Goal: Task Accomplishment & Management: Use online tool/utility

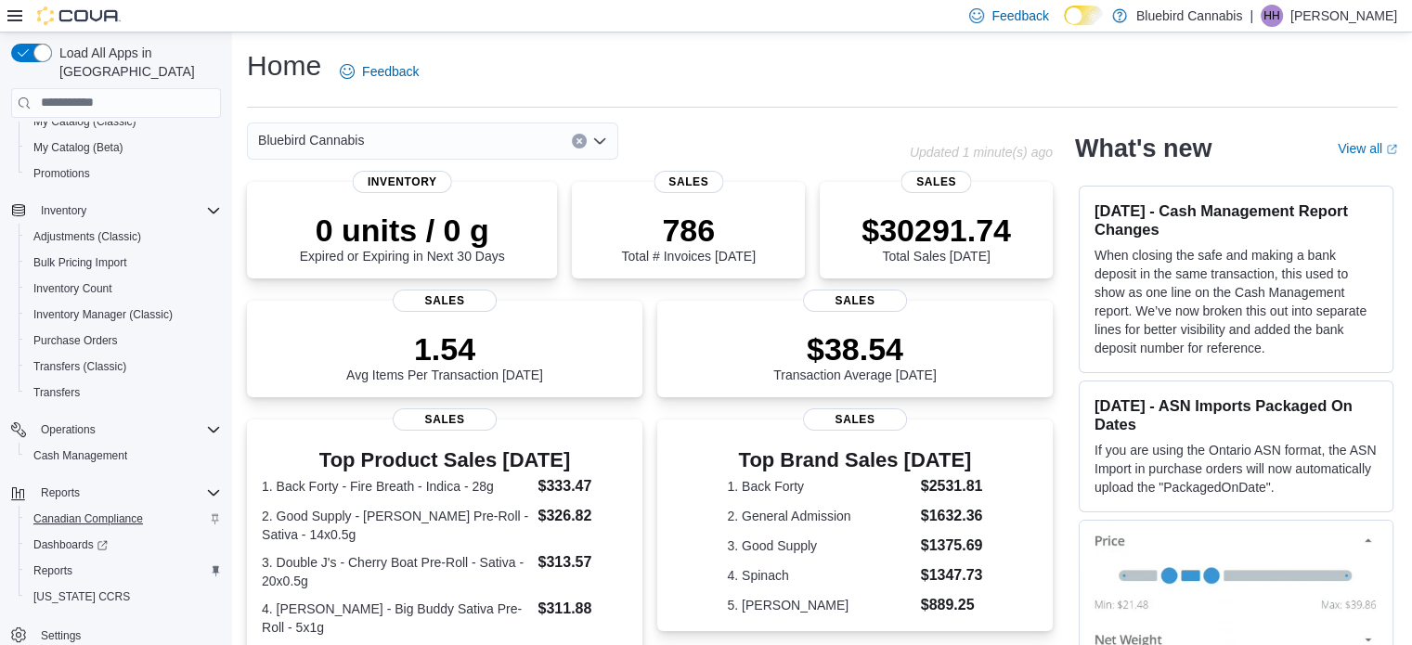
scroll to position [264, 0]
click at [54, 564] on span "Reports" at bounding box center [52, 571] width 39 height 15
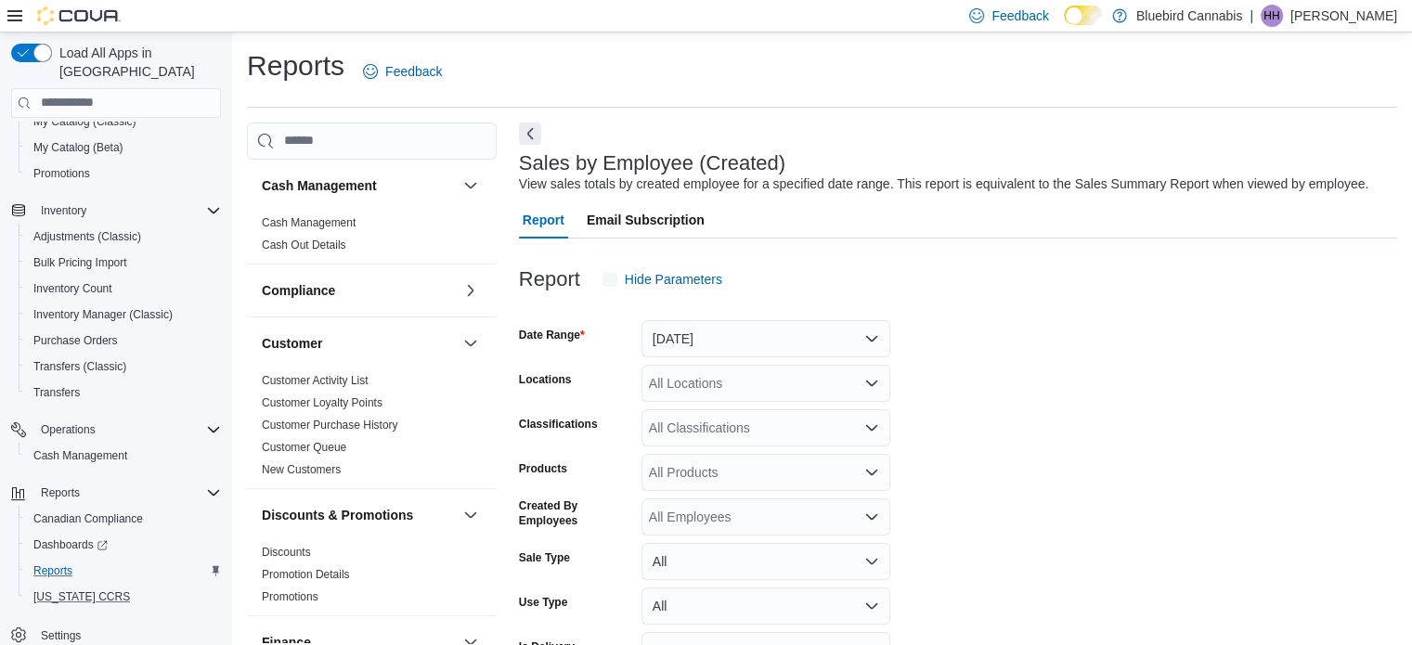
scroll to position [43, 0]
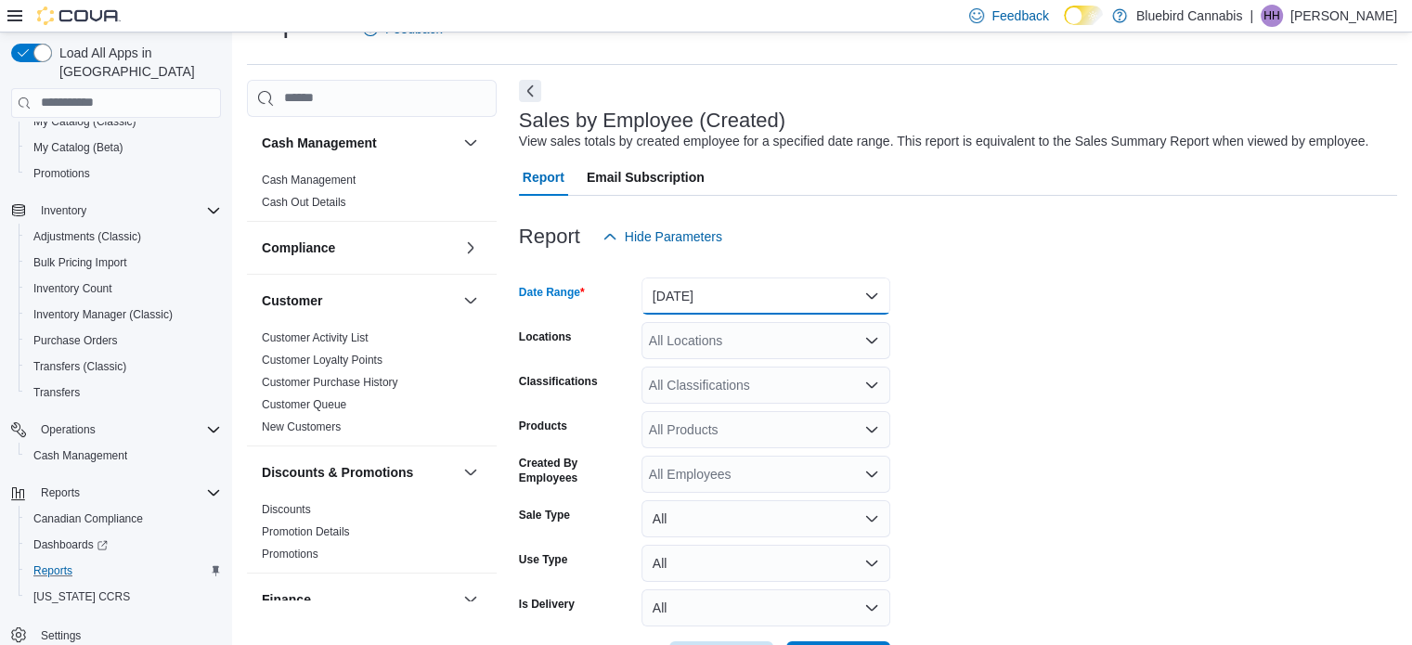
click at [851, 288] on button "[DATE]" at bounding box center [766, 296] width 249 height 37
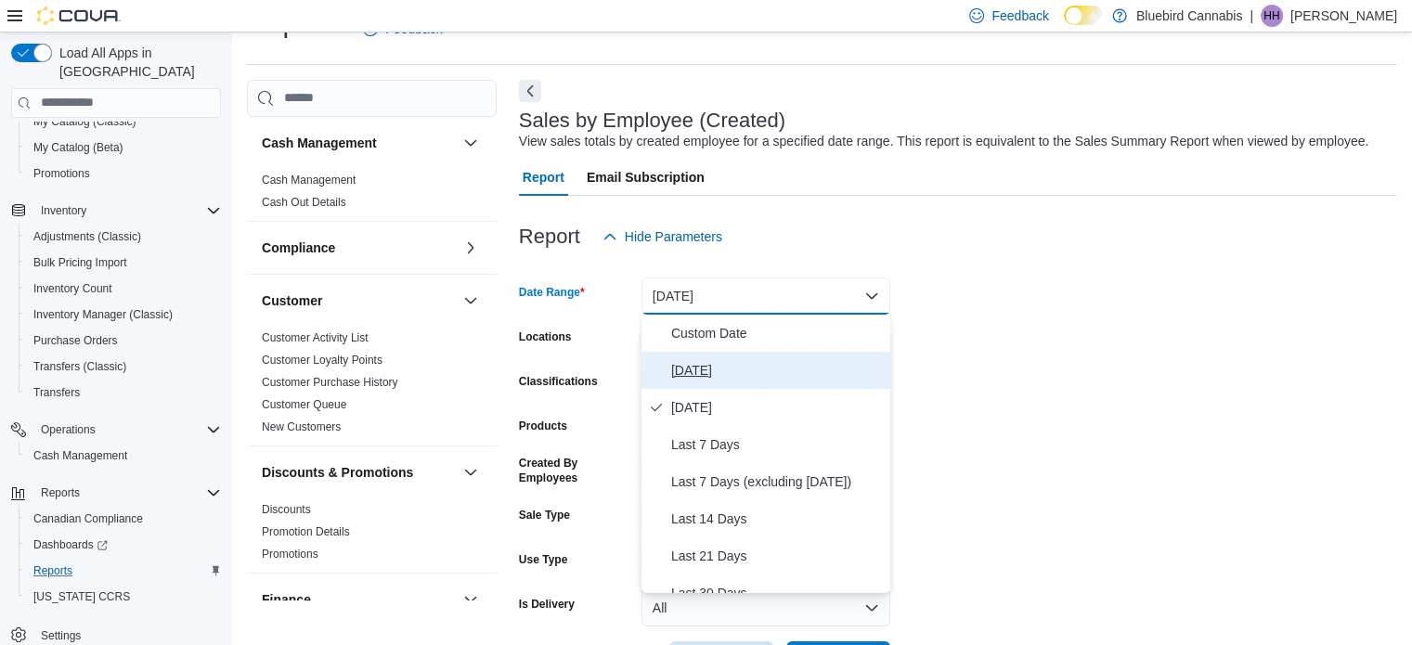
click at [817, 357] on button "[DATE]" at bounding box center [766, 370] width 249 height 37
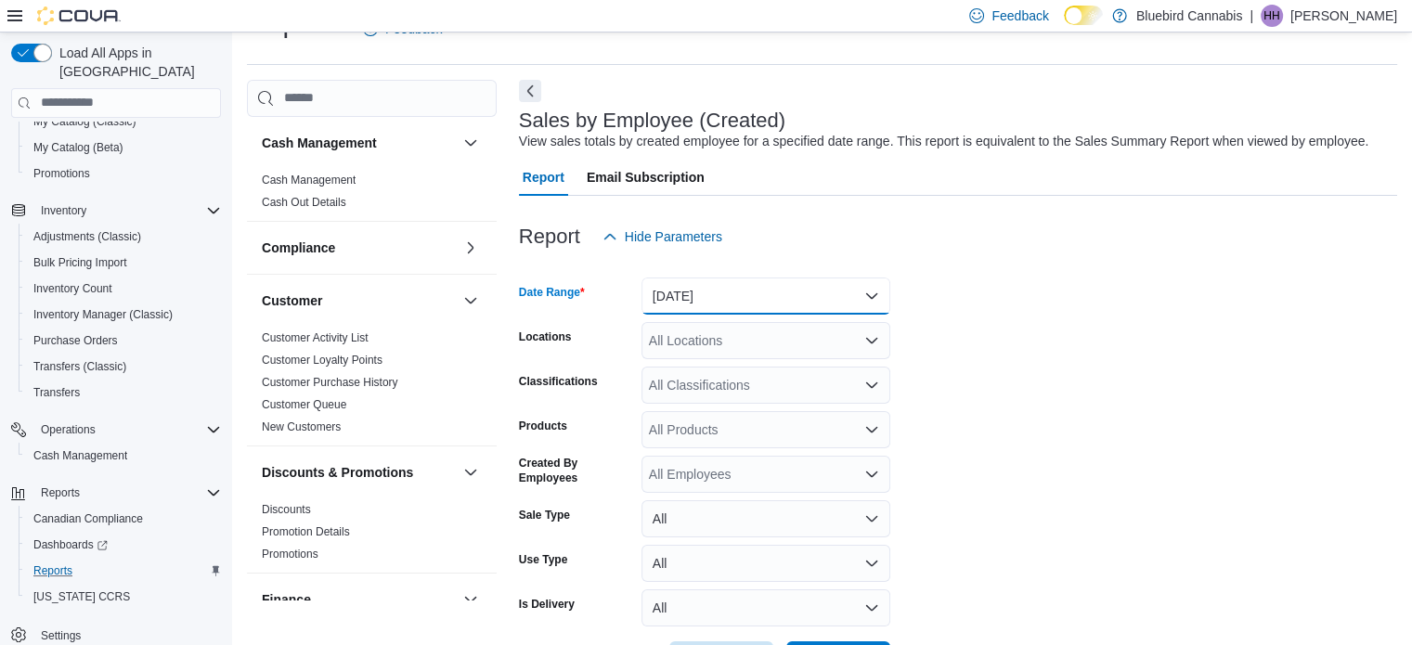
scroll to position [112, 0]
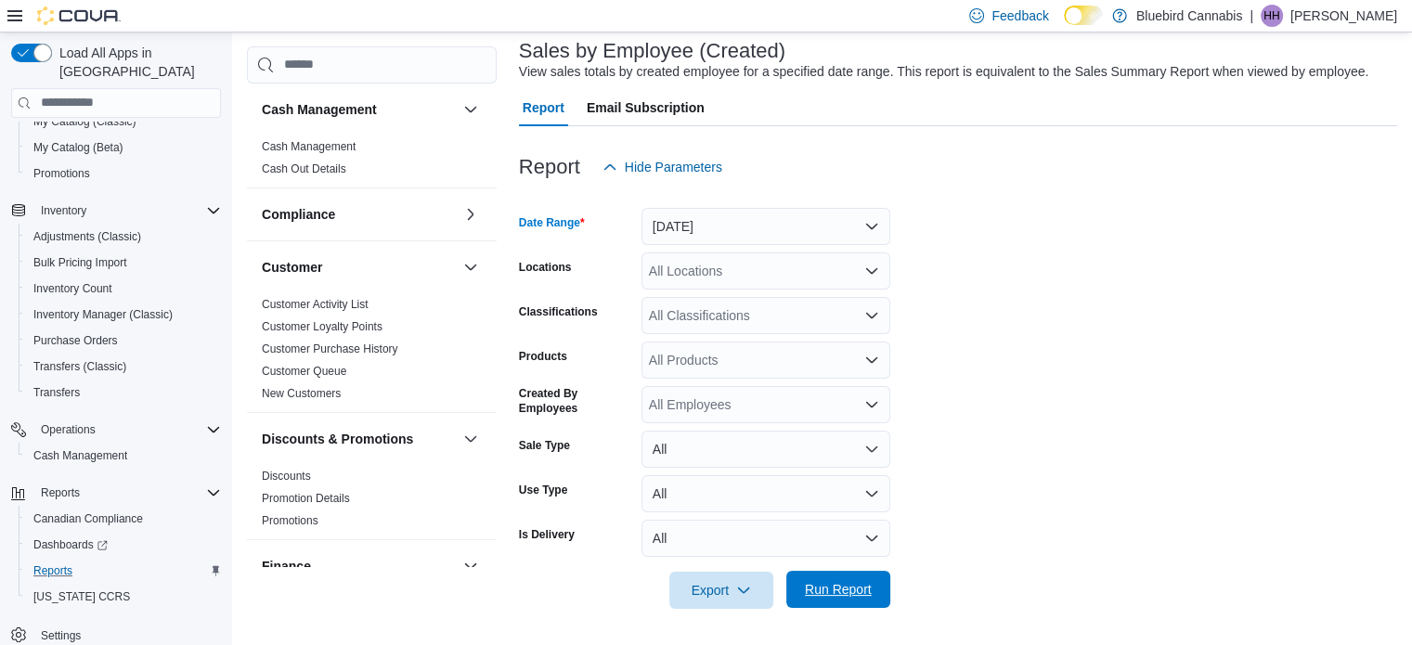
click at [866, 590] on span "Run Report" at bounding box center [838, 589] width 67 height 19
click at [706, 214] on button "[DATE]" at bounding box center [766, 227] width 249 height 37
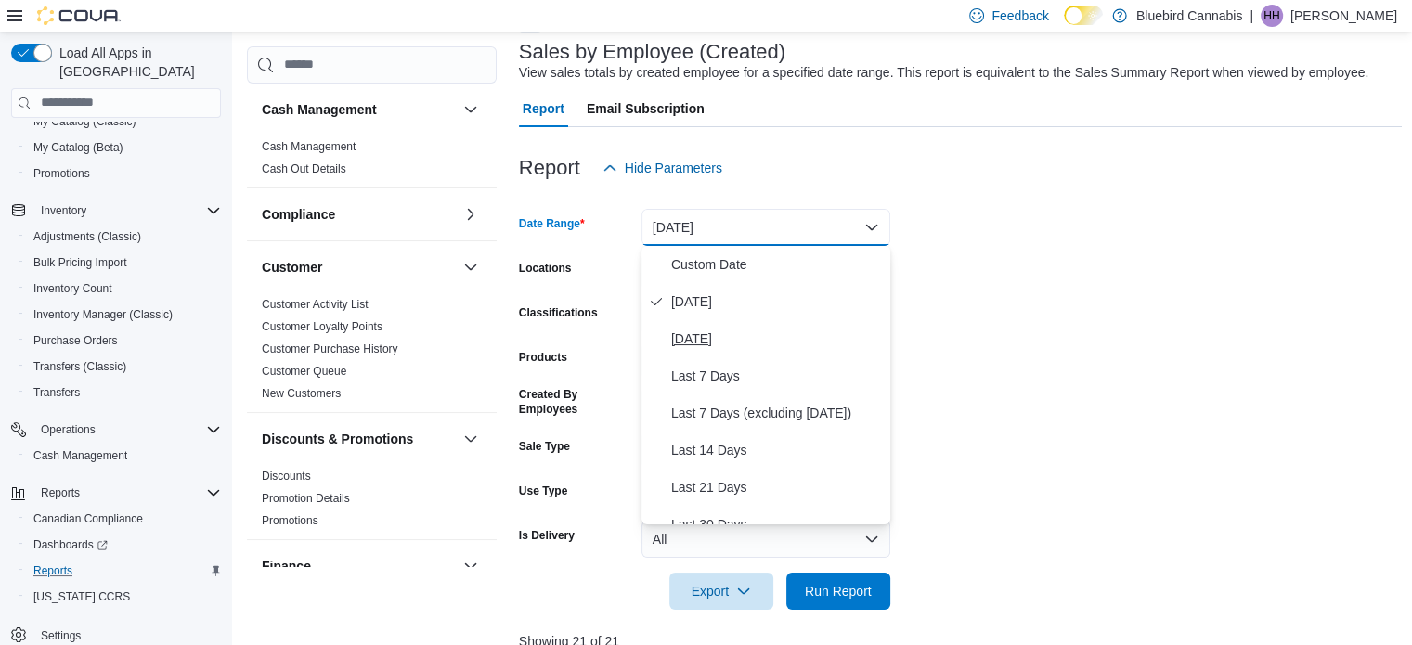
scroll to position [279, 0]
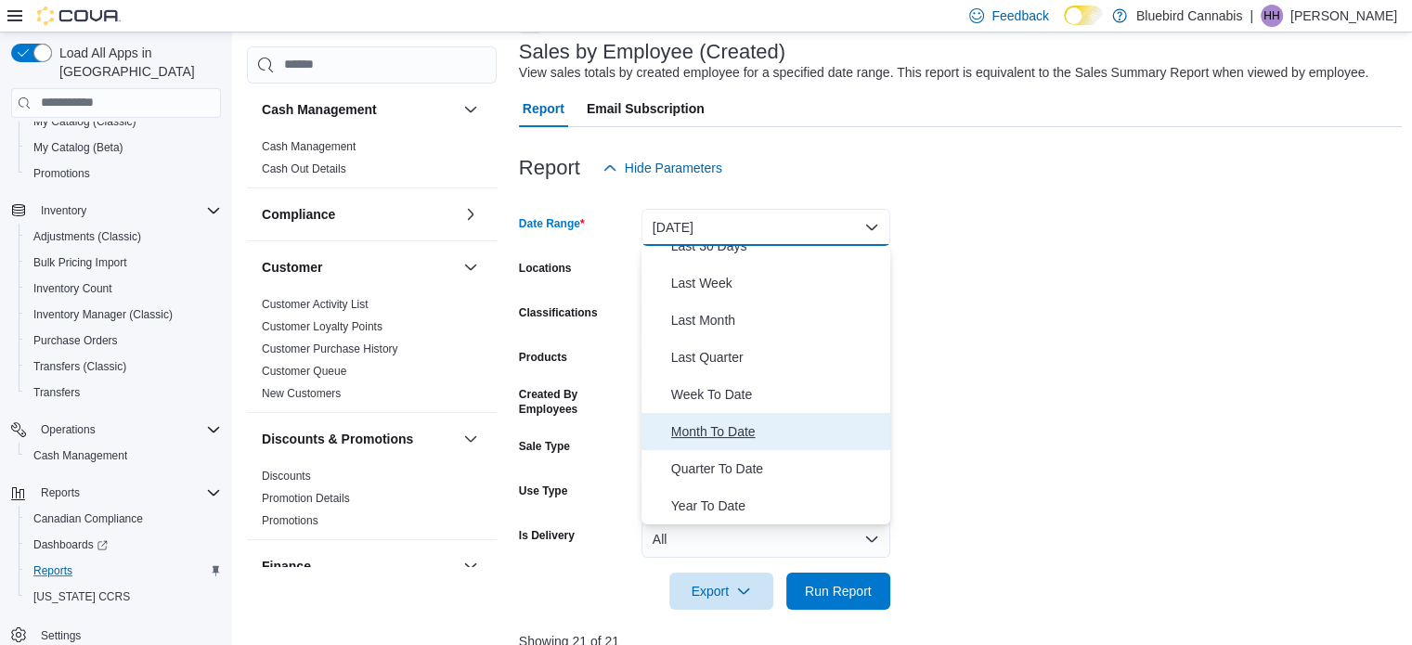
click at [723, 426] on span "Month To Date" at bounding box center [777, 432] width 212 height 22
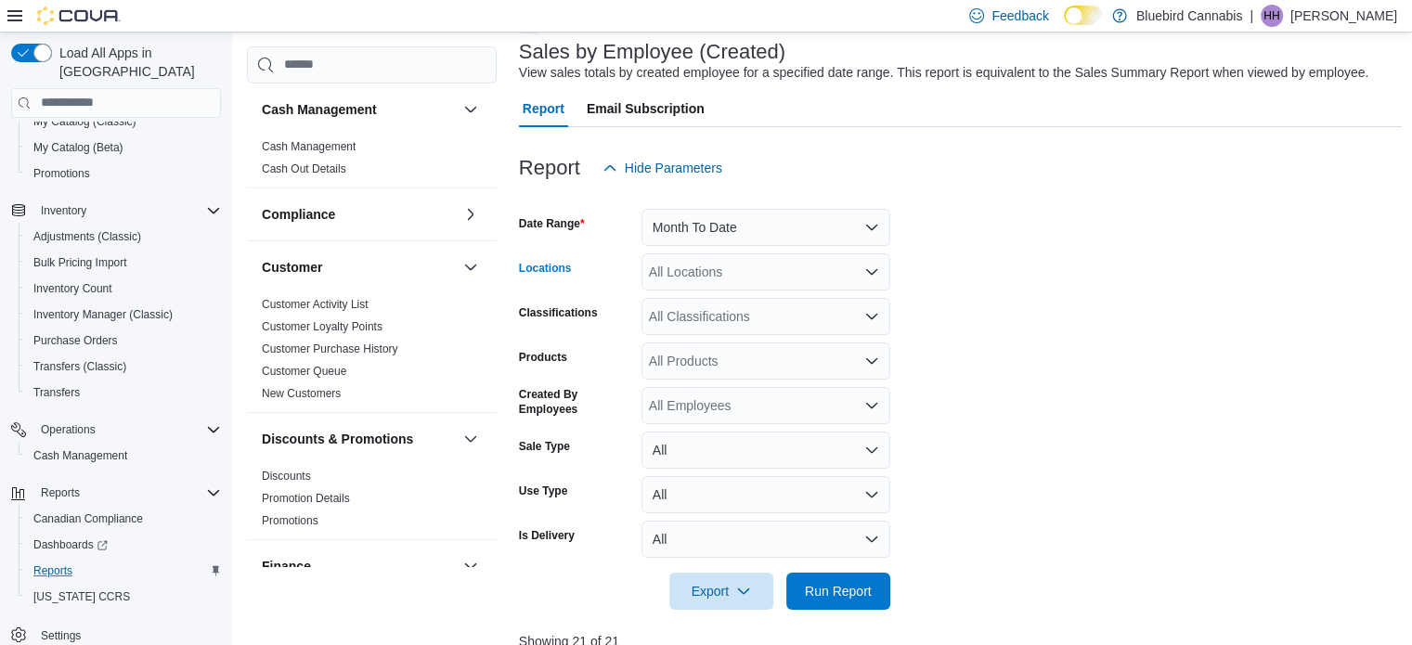
click at [722, 254] on div "All Locations" at bounding box center [766, 271] width 249 height 37
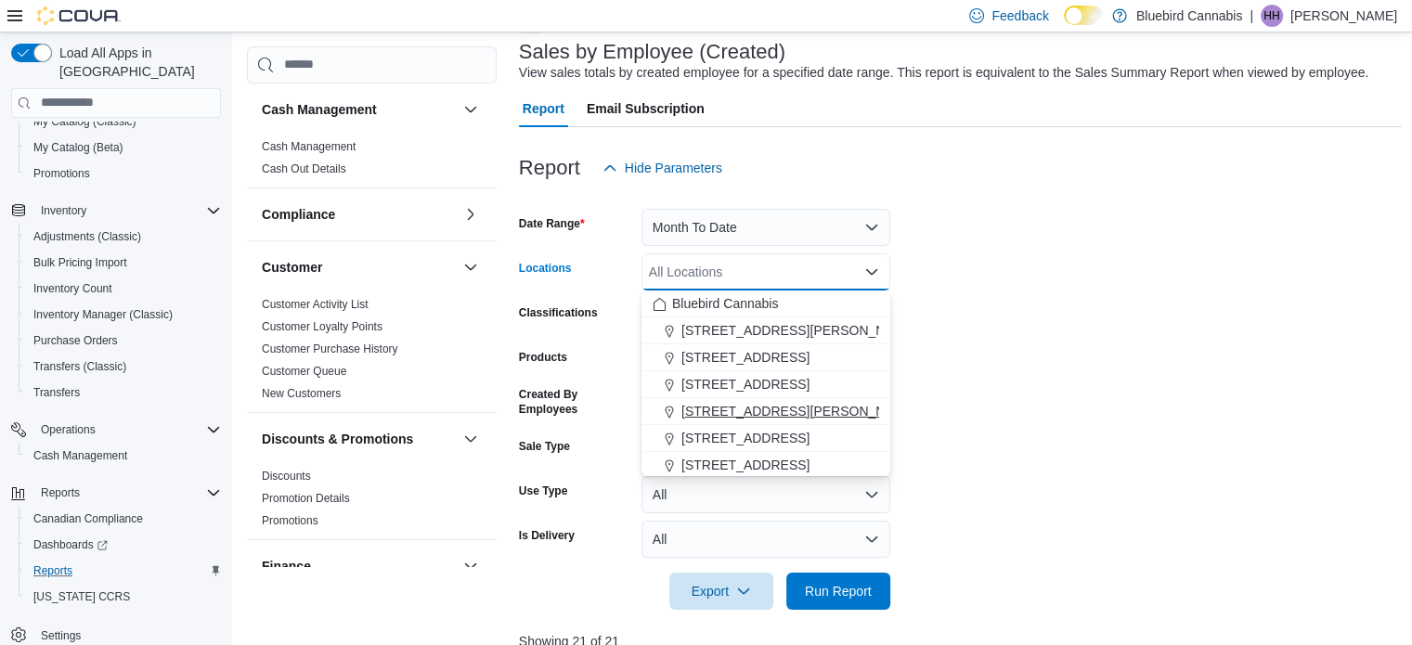
click at [747, 408] on span "[STREET_ADDRESS][PERSON_NAME]" at bounding box center [800, 411] width 236 height 19
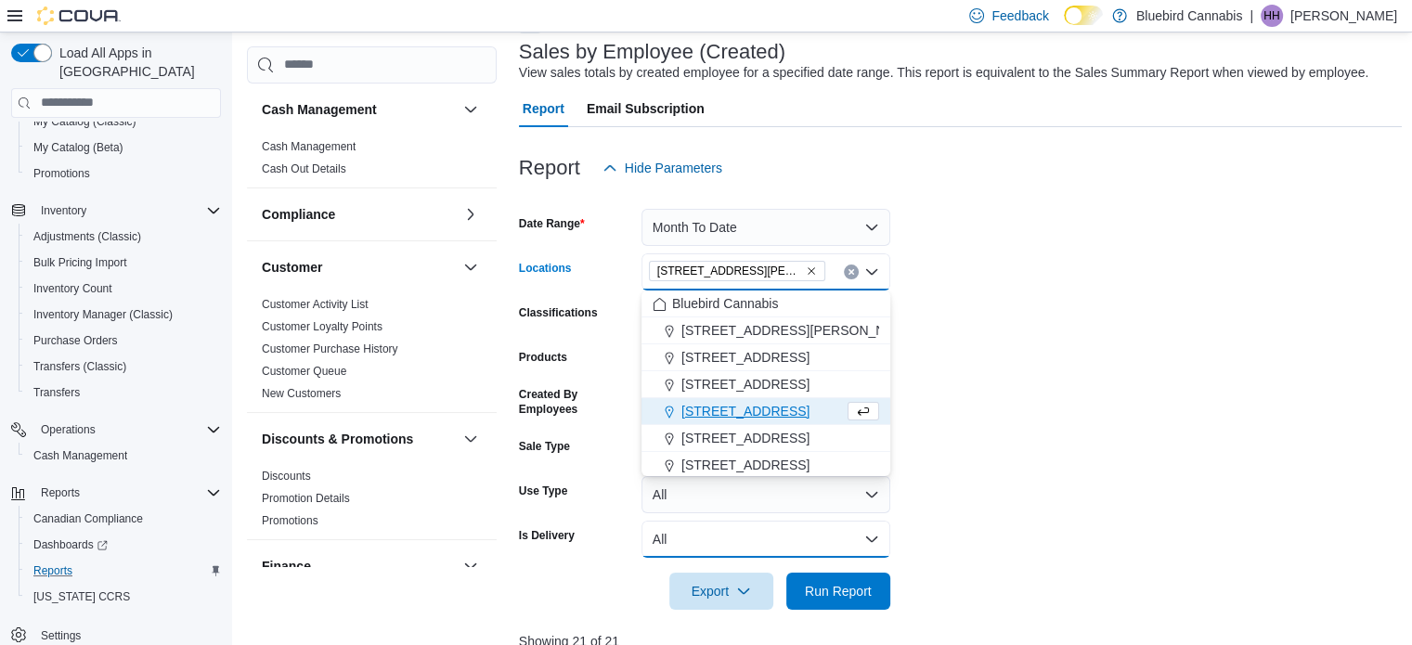
click at [736, 544] on button "All" at bounding box center [766, 539] width 249 height 37
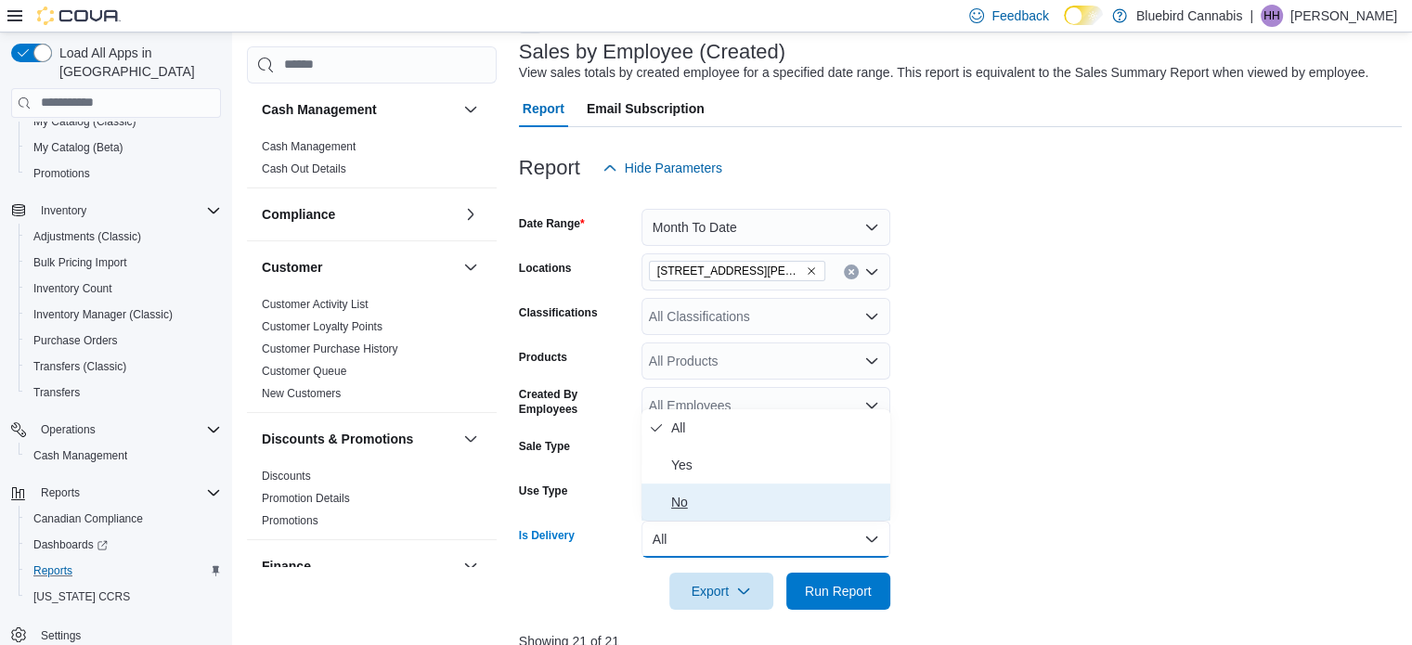
click at [736, 508] on span "No" at bounding box center [777, 502] width 212 height 22
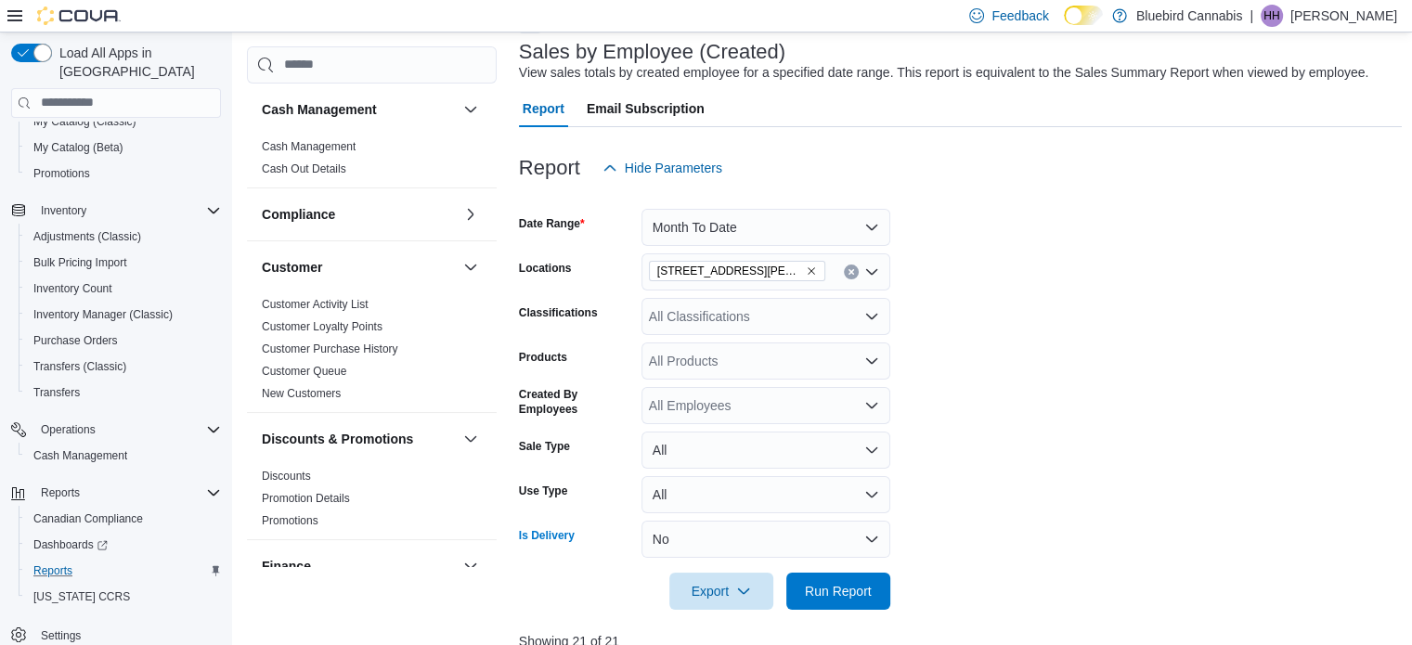
click at [830, 564] on div at bounding box center [961, 565] width 884 height 15
click at [832, 583] on span "Run Report" at bounding box center [838, 590] width 67 height 19
